Goal: Task Accomplishment & Management: Use online tool/utility

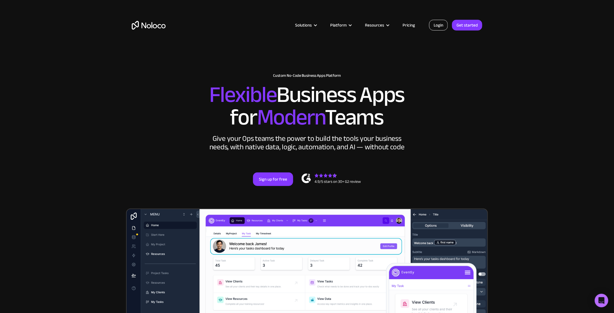
click at [435, 28] on link "Login" at bounding box center [438, 25] width 19 height 11
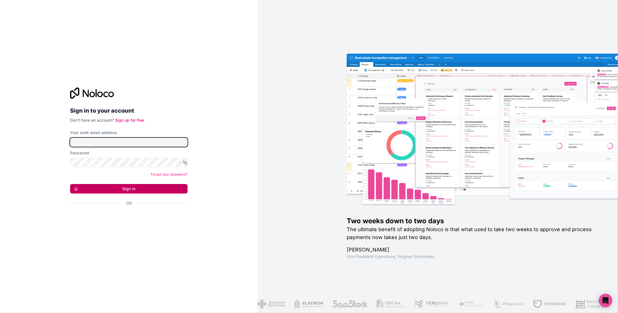
type input "nsharper@hanco.com"
click at [124, 188] on button "Sign in" at bounding box center [129, 189] width 118 height 10
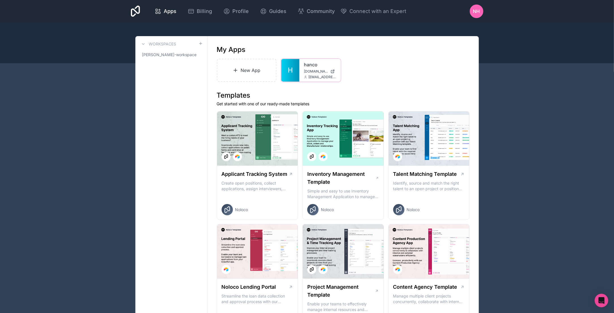
click at [0, 0] on div at bounding box center [0, 0] width 0 height 0
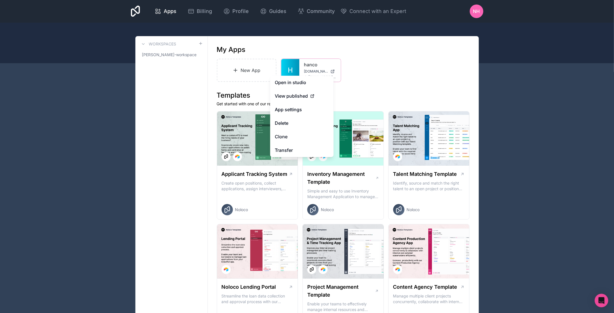
click at [283, 70] on link "H" at bounding box center [290, 70] width 18 height 23
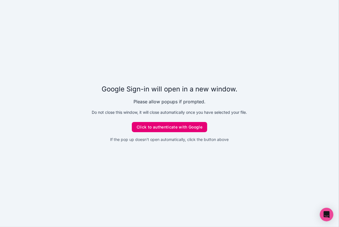
click at [193, 128] on button "Click to authenticate with Google" at bounding box center [170, 127] width 76 height 10
